Goal: Task Accomplishment & Management: Complete application form

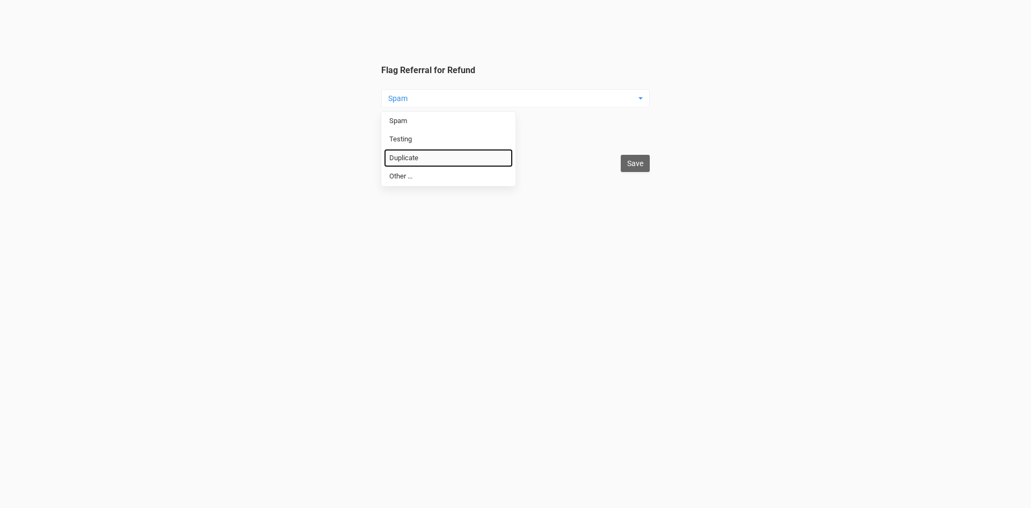
drag, startPoint x: 456, startPoint y: 160, endPoint x: 468, endPoint y: 162, distance: 13.1
click at [456, 160] on link "Duplicate" at bounding box center [448, 158] width 129 height 19
select select "Duplicate"
click at [637, 160] on input "Save" at bounding box center [635, 163] width 29 height 17
type input "Save"
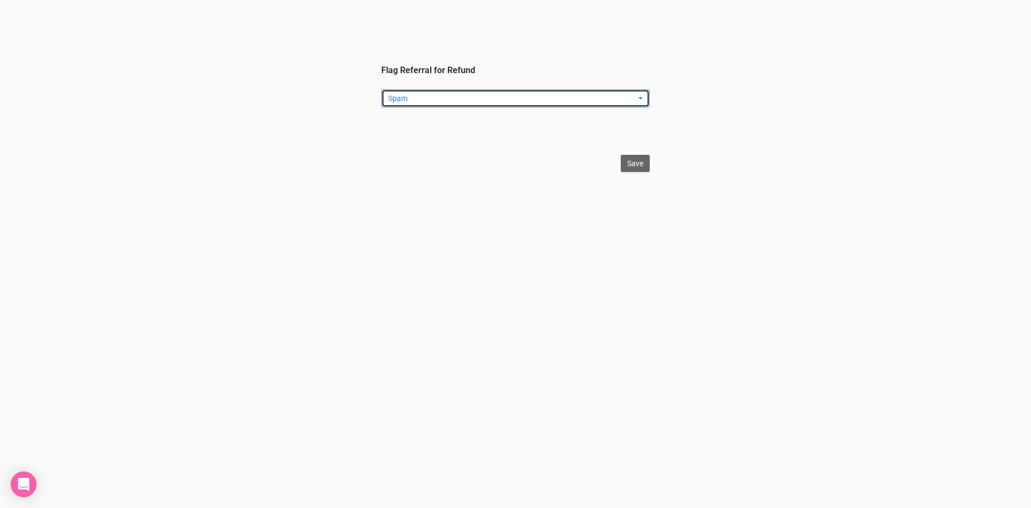
drag, startPoint x: 399, startPoint y: 94, endPoint x: 408, endPoint y: 100, distance: 10.7
click at [402, 96] on span "Spam" at bounding box center [512, 98] width 248 height 11
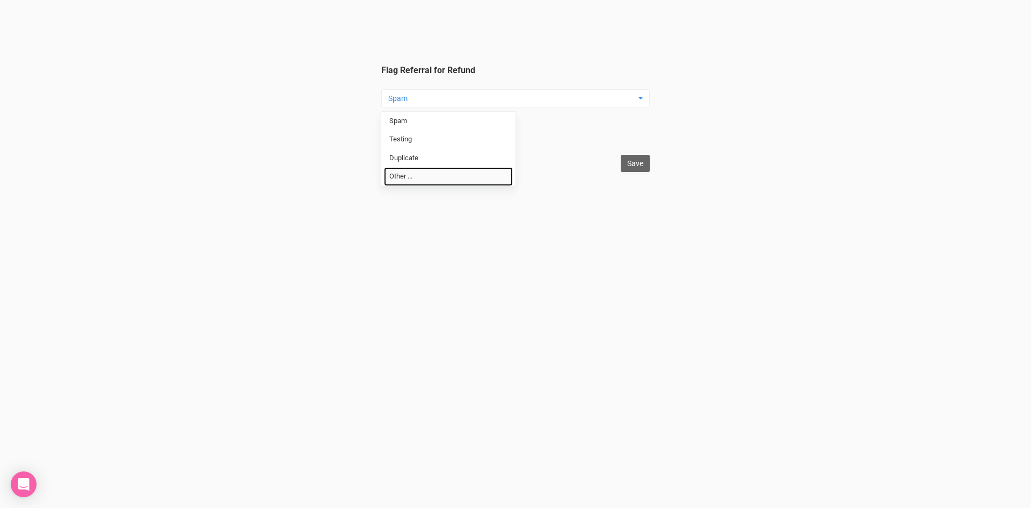
click at [441, 175] on link "Other ..." at bounding box center [448, 176] width 129 height 19
select select "Other ..."
drag, startPoint x: 466, startPoint y: 139, endPoint x: 483, endPoint y: 137, distance: 17.3
click at [466, 139] on input "Flag other reason" at bounding box center [515, 132] width 269 height 19
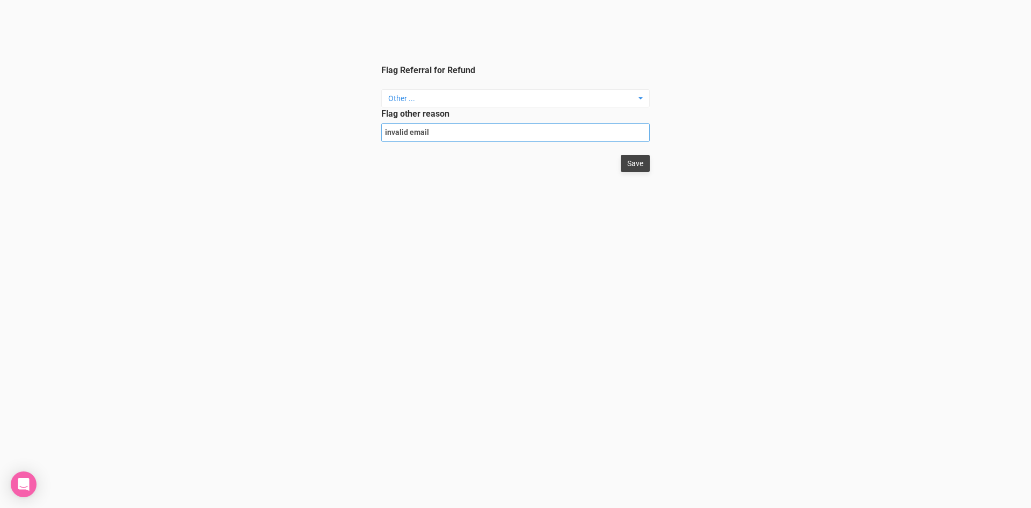
type input "invalid email"
click at [633, 165] on input "Save" at bounding box center [635, 163] width 29 height 17
type input "Save"
